Goal: Information Seeking & Learning: Stay updated

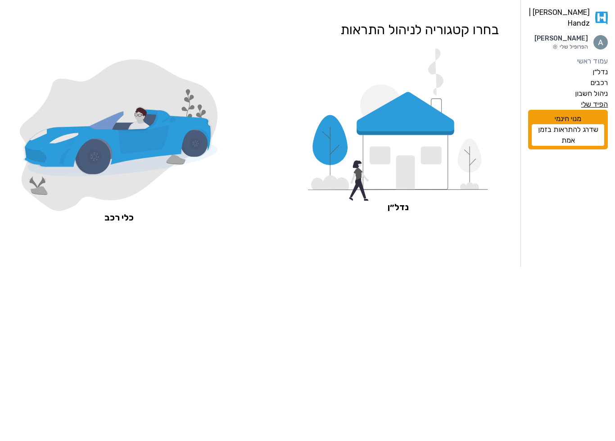
click at [600, 110] on label "הפיד שלי" at bounding box center [594, 104] width 27 height 11
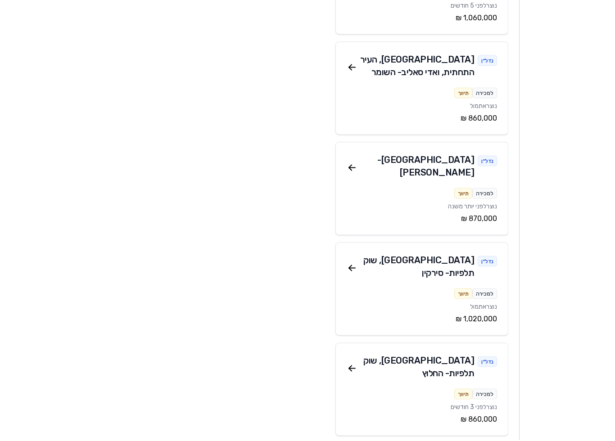
scroll to position [221, 0]
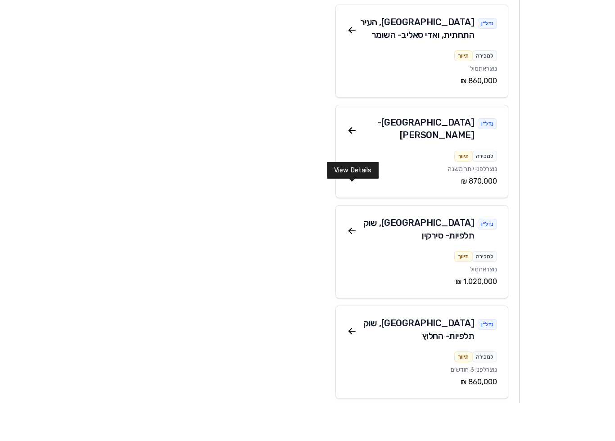
click at [352, 263] on icon at bounding box center [352, 268] width 11 height 11
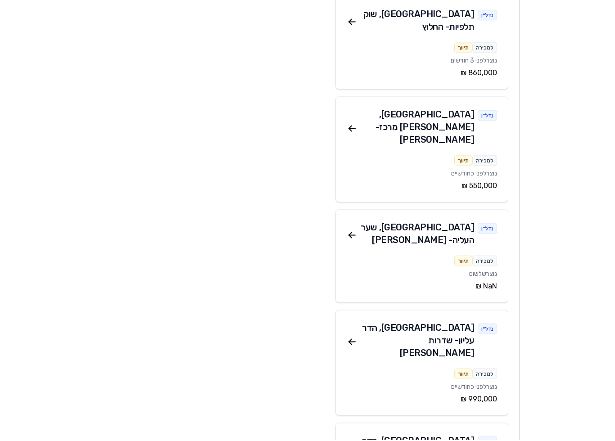
scroll to position [567, 0]
click at [347, 337] on icon at bounding box center [352, 342] width 11 height 11
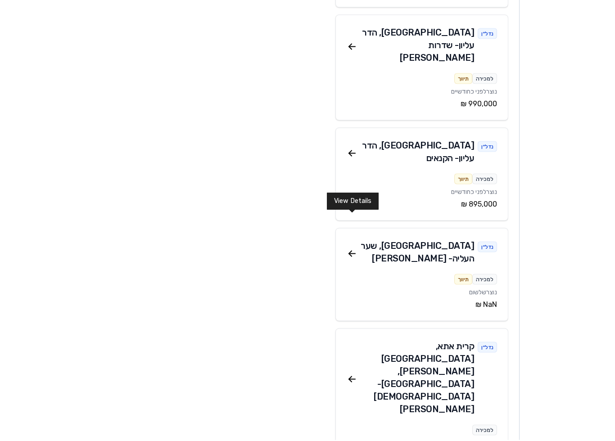
scroll to position [862, 0]
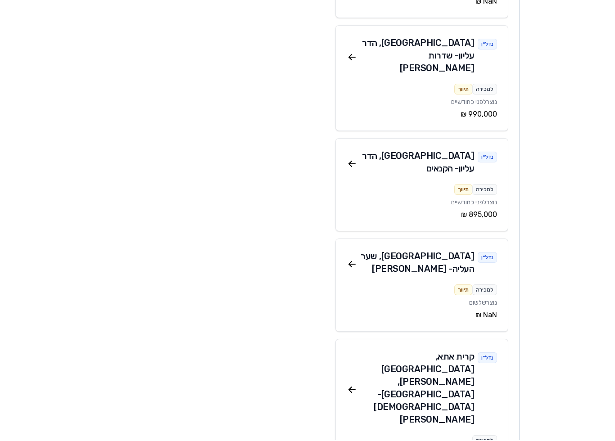
click at [351, 351] on div "נדל״ן קרית אתא , [GEOGRAPHIC_DATA][PERSON_NAME], [GEOGRAPHIC_DATA][PERSON_NAME]" at bounding box center [422, 390] width 150 height 79
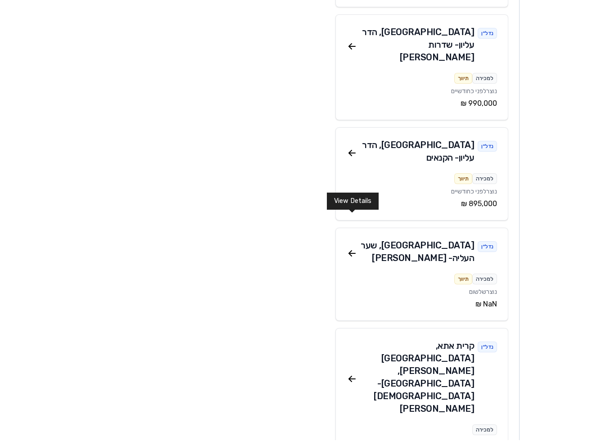
click at [351, 374] on icon at bounding box center [352, 379] width 11 height 11
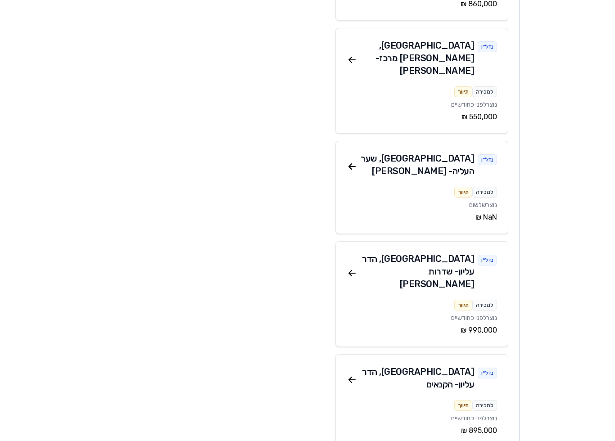
scroll to position [636, 0]
